Goal: Transaction & Acquisition: Purchase product/service

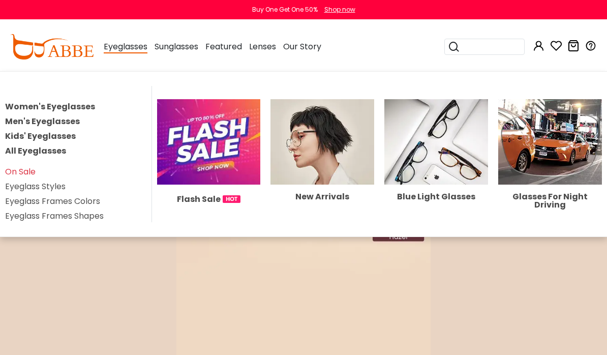
click at [69, 112] on link "Women's Eyeglasses" at bounding box center [50, 107] width 90 height 12
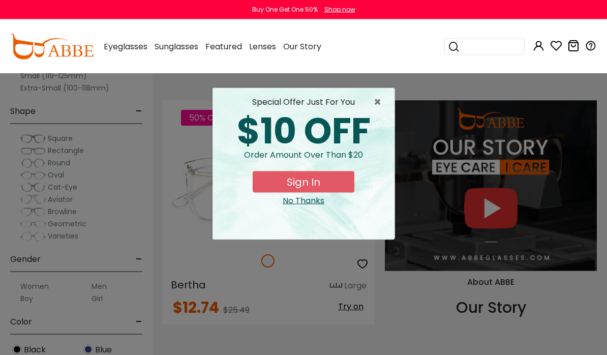
scroll to position [1361, 0]
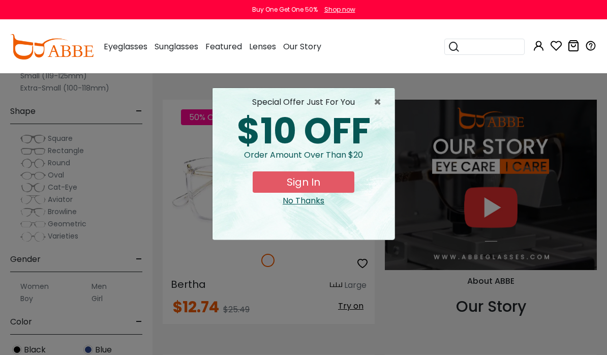
click at [379, 105] on span "×" at bounding box center [380, 102] width 13 height 12
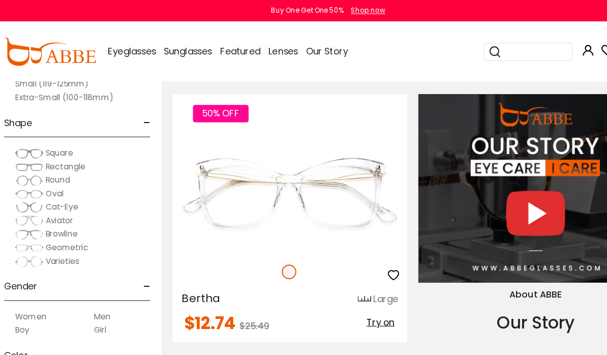
scroll to position [1375, 0]
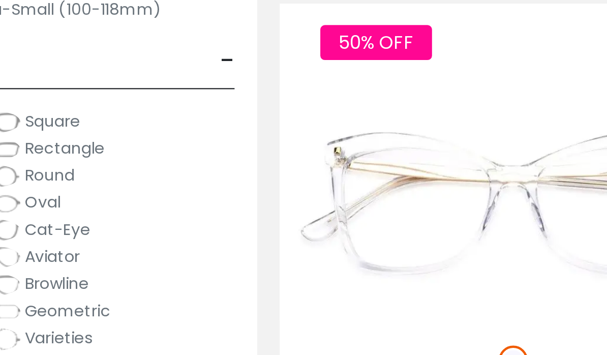
click at [48, 182] on span "Cat-Eye" at bounding box center [62, 187] width 29 height 10
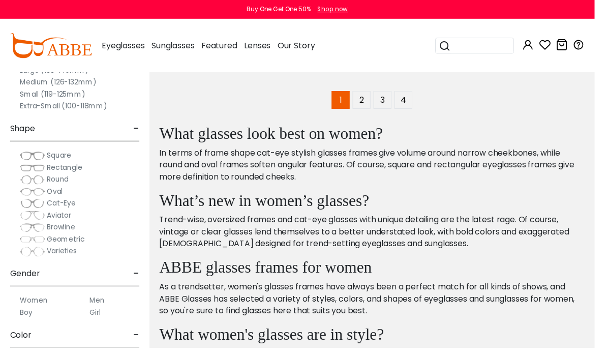
scroll to position [3907, 0]
click at [368, 107] on link "2" at bounding box center [369, 102] width 18 height 18
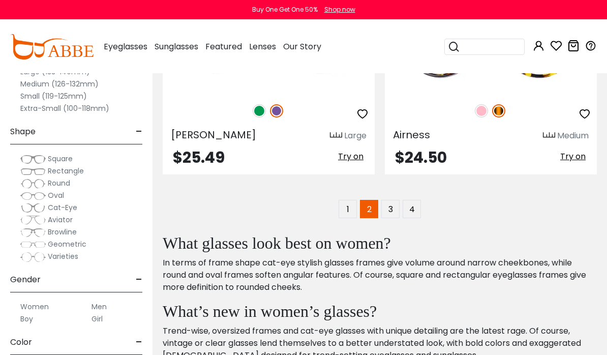
scroll to position [3776, 0]
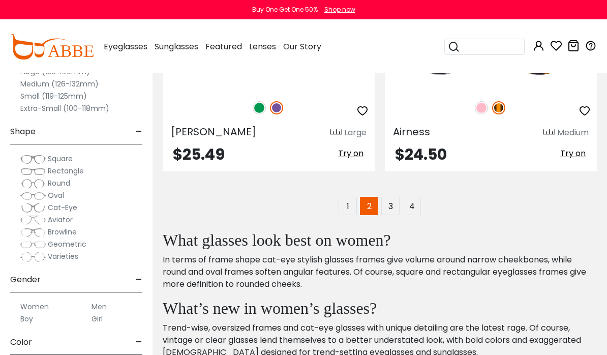
click at [392, 208] on link "3" at bounding box center [390, 206] width 18 height 18
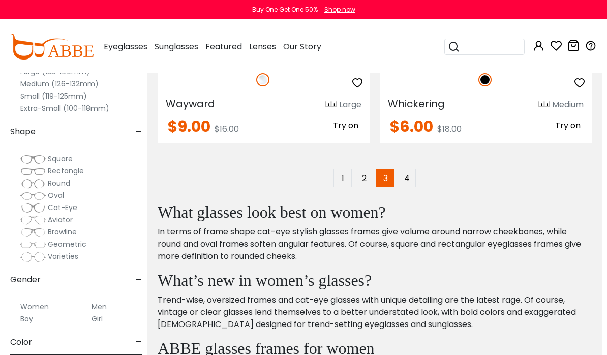
scroll to position [3848, 5]
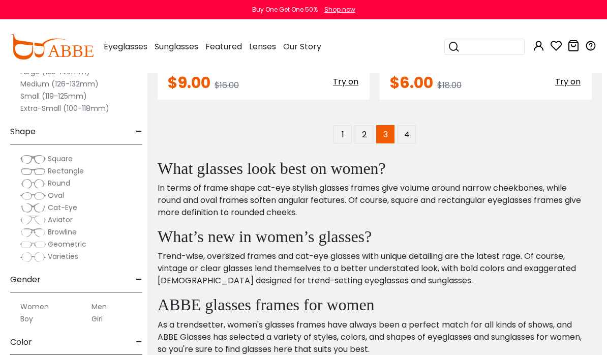
click at [405, 136] on link "4" at bounding box center [407, 134] width 18 height 18
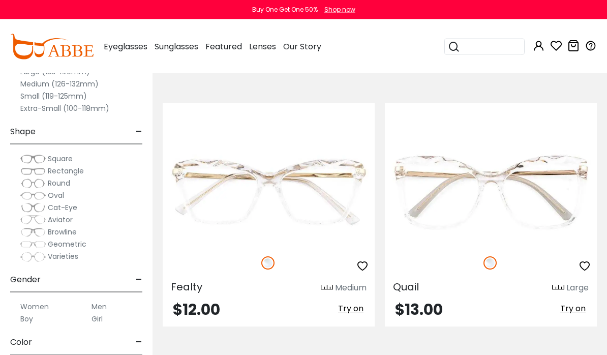
scroll to position [1794, 0]
